Goal: Task Accomplishment & Management: Manage account settings

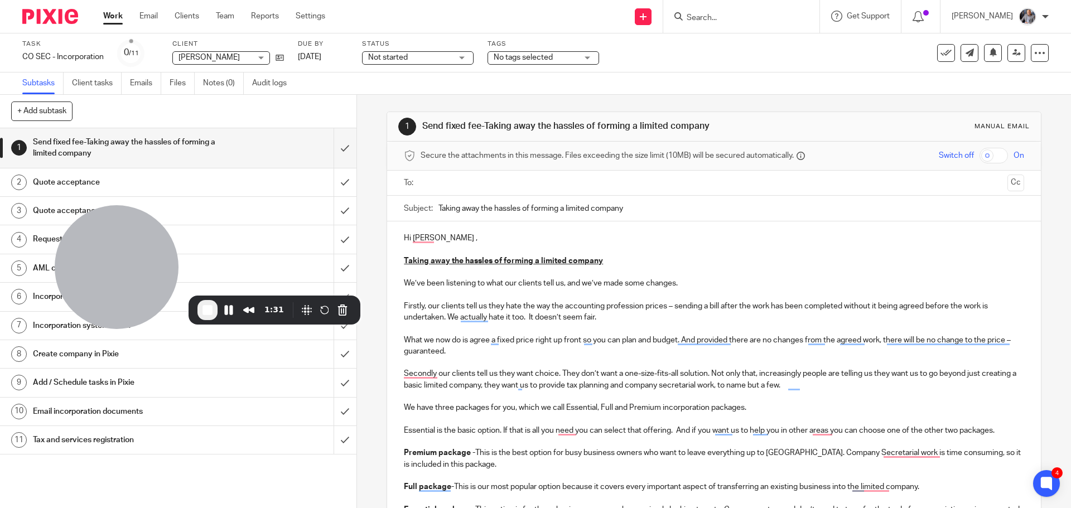
click at [332, 30] on div "Work Email Clients Team Reports Settings Work Email Clients Team Reports Settin…" at bounding box center [217, 16] width 250 height 33
click at [321, 20] on link "Settings" at bounding box center [311, 16] width 30 height 11
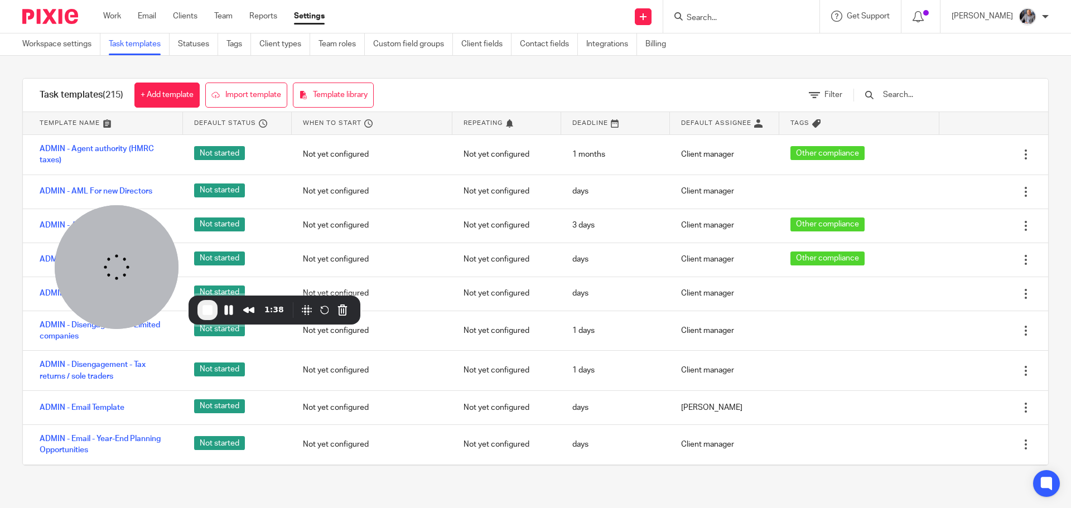
click at [942, 102] on div at bounding box center [936, 95] width 189 height 33
click at [941, 90] on input "text" at bounding box center [947, 95] width 130 height 12
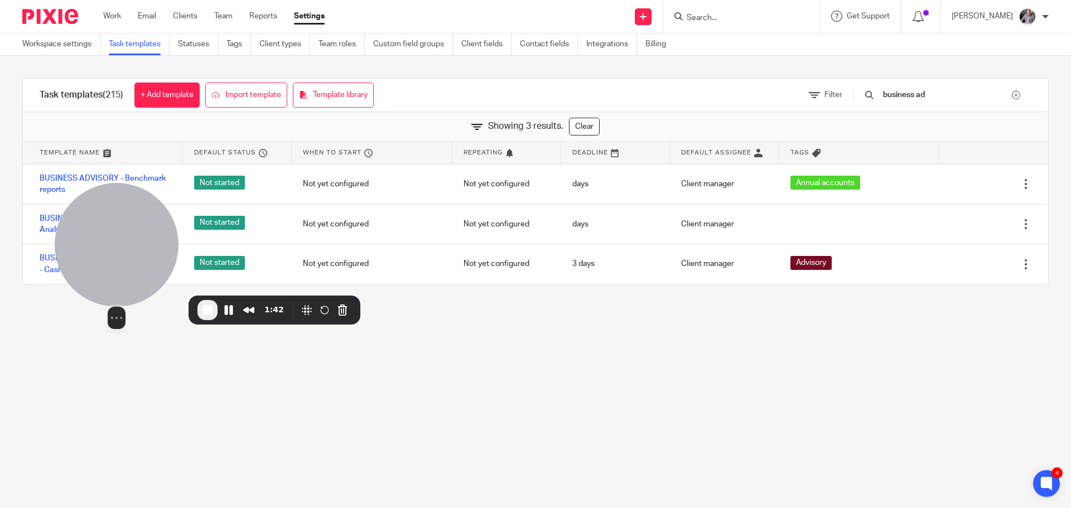
type input "business ad"
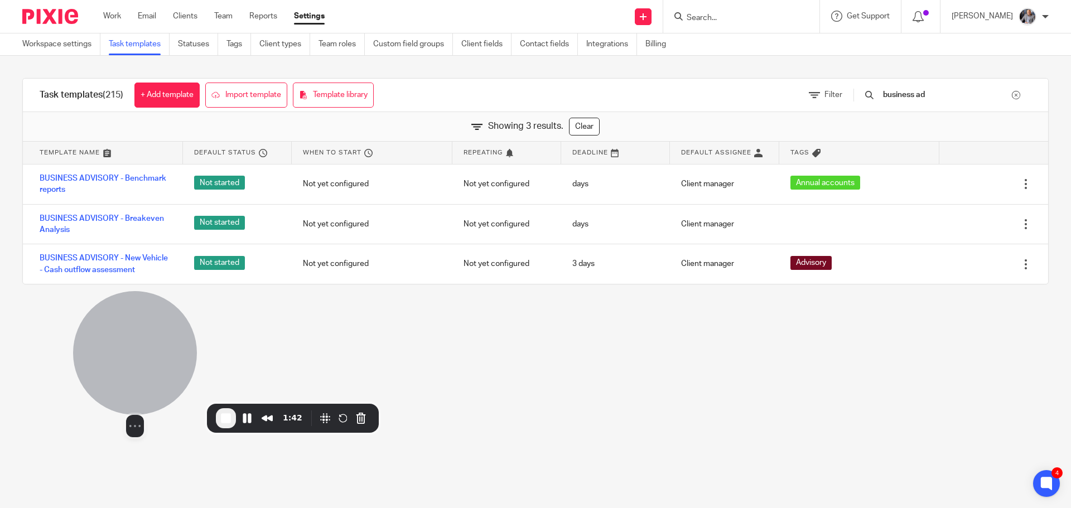
drag, startPoint x: 133, startPoint y: 259, endPoint x: 151, endPoint y: 388, distance: 130.7
click at [151, 388] on div at bounding box center [135, 353] width 124 height 124
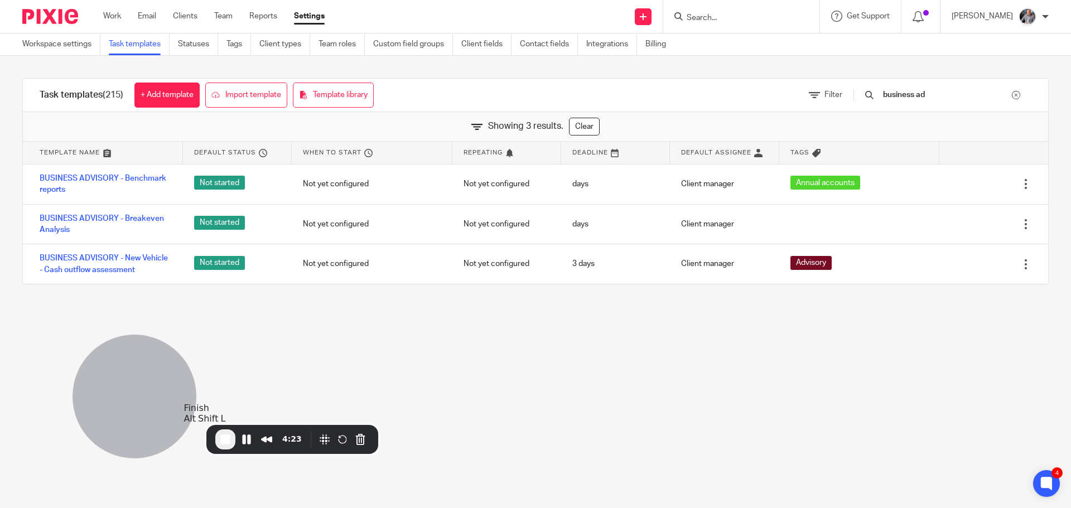
click at [220, 437] on span "End Recording" at bounding box center [225, 439] width 13 height 13
